Goal: Task Accomplishment & Management: Use online tool/utility

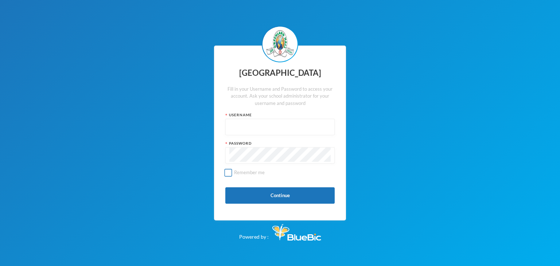
type input "glh25ps07"
click at [229, 174] on input "Remember me" at bounding box center [229, 173] width 8 height 8
checkbox input "true"
click at [257, 196] on button "Continue" at bounding box center [279, 195] width 109 height 16
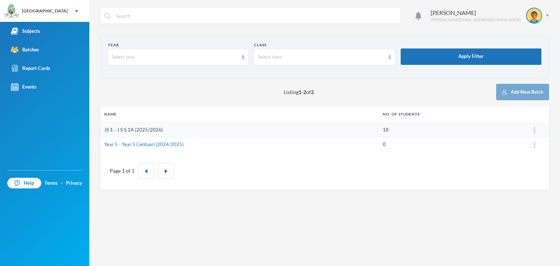
click at [146, 130] on link "JS 1 - J S S 1A (2025/2026)" at bounding box center [133, 130] width 59 height 6
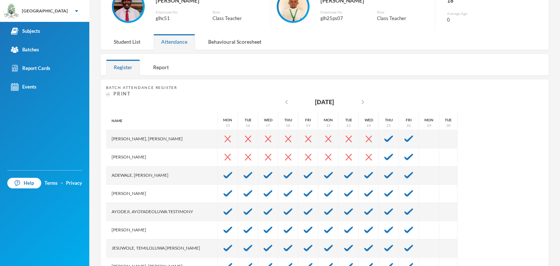
scroll to position [109, 0]
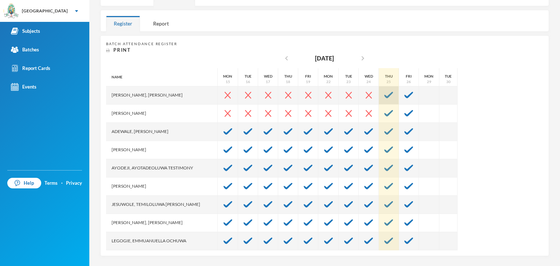
click at [384, 97] on img at bounding box center [388, 95] width 9 height 7
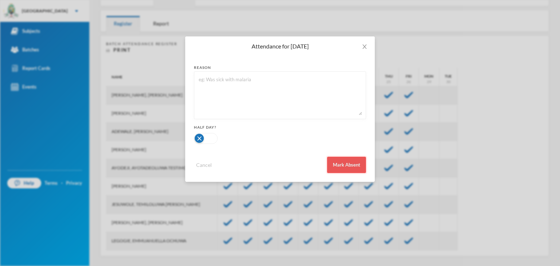
click at [352, 162] on button "Mark Absent" at bounding box center [346, 165] width 39 height 16
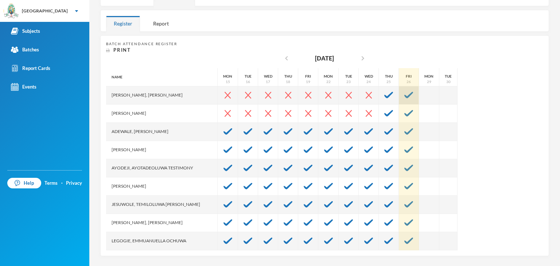
click at [404, 94] on img at bounding box center [408, 95] width 9 height 7
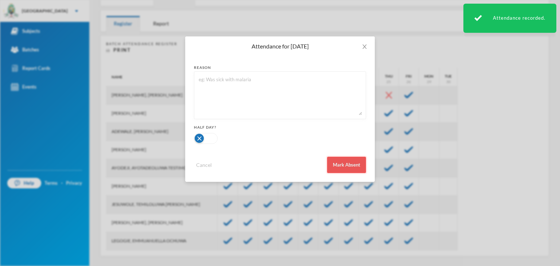
click at [340, 168] on button "Mark Absent" at bounding box center [346, 165] width 39 height 16
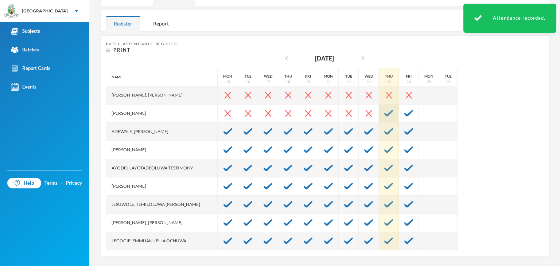
click at [384, 111] on img at bounding box center [388, 113] width 9 height 7
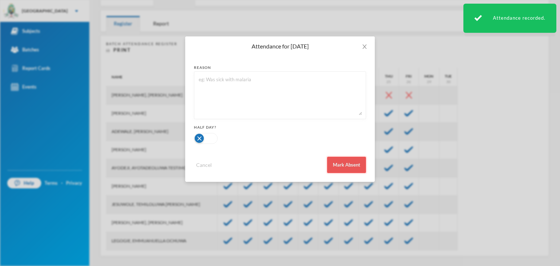
click at [345, 165] on button "Mark Absent" at bounding box center [346, 165] width 39 height 16
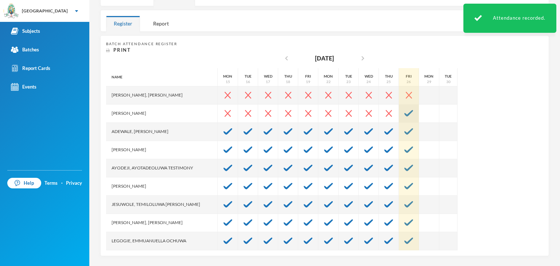
click at [399, 107] on div at bounding box center [409, 114] width 20 height 18
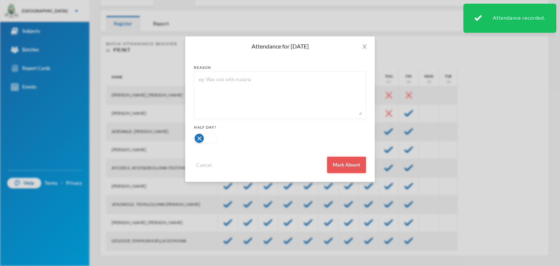
click at [348, 162] on button "Mark Absent" at bounding box center [346, 165] width 39 height 16
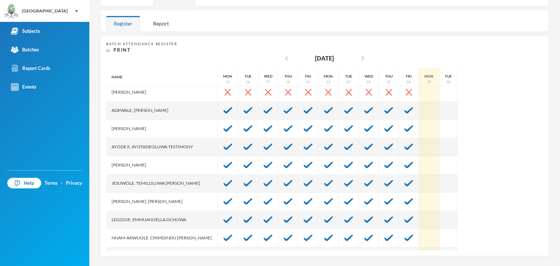
scroll to position [0, 0]
